Goal: Transaction & Acquisition: Obtain resource

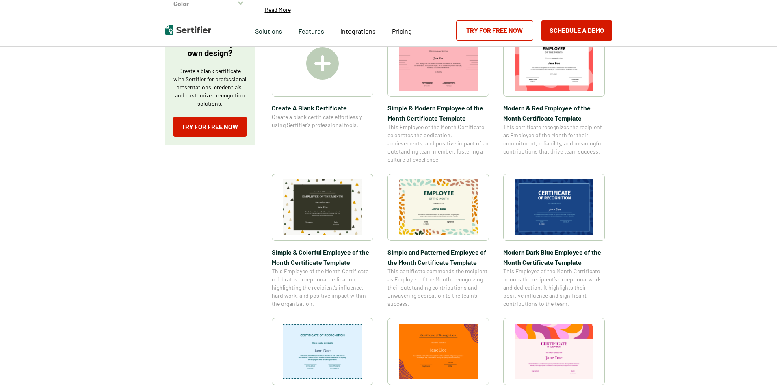
scroll to position [163, 0]
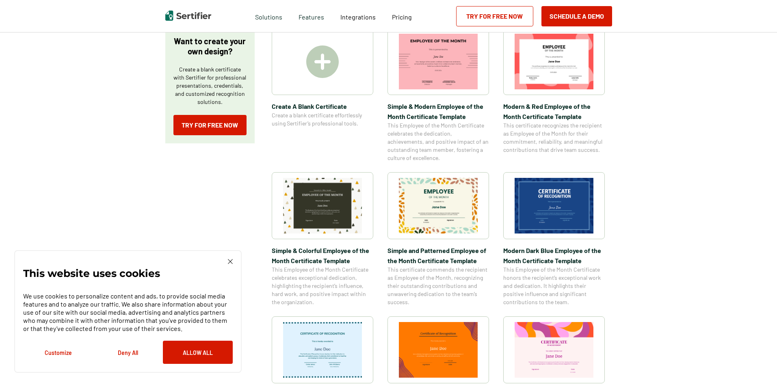
scroll to position [163, 0]
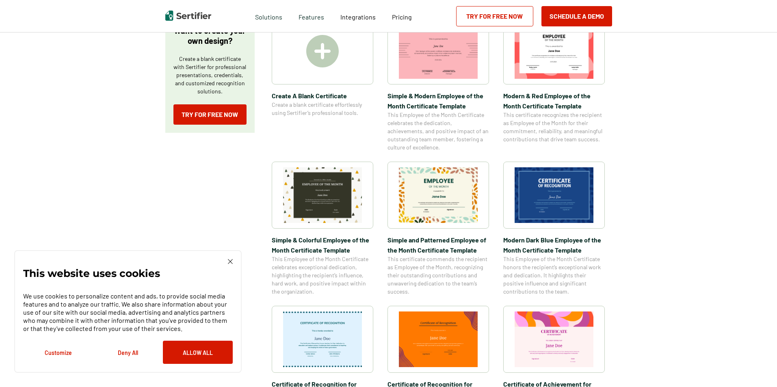
click at [374, 202] on img at bounding box center [554, 195] width 79 height 56
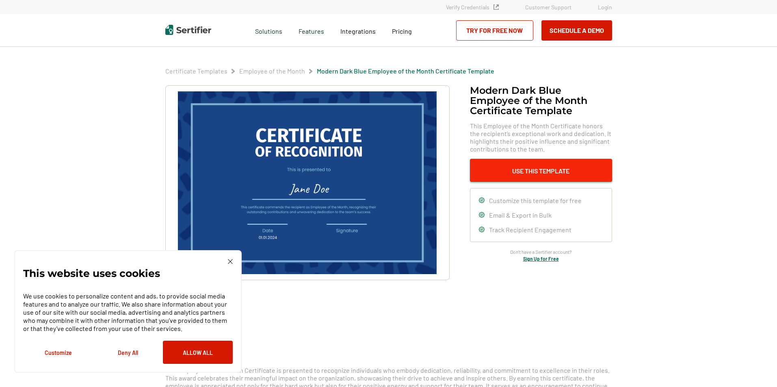
click at [374, 169] on button "Use This Template" at bounding box center [541, 170] width 142 height 23
